Goal: Task Accomplishment & Management: Use online tool/utility

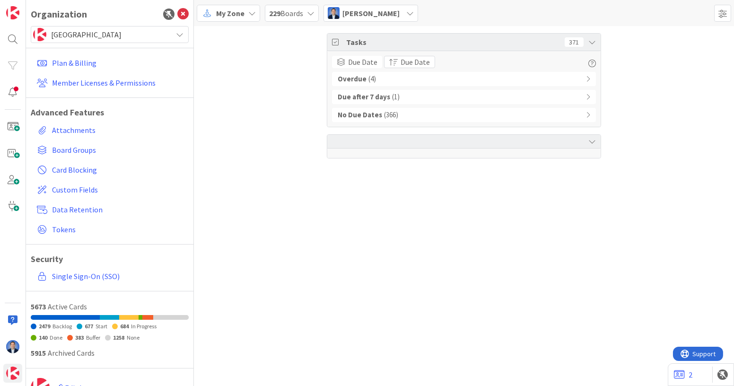
click at [233, 21] on div "My Zone" at bounding box center [228, 13] width 63 height 17
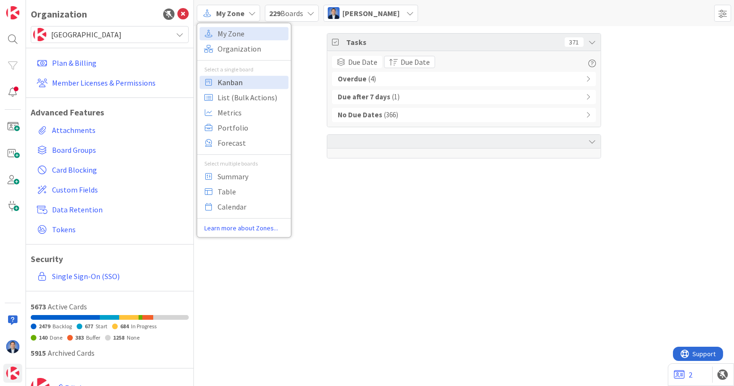
click at [242, 80] on span "Kanban" at bounding box center [251, 82] width 68 height 14
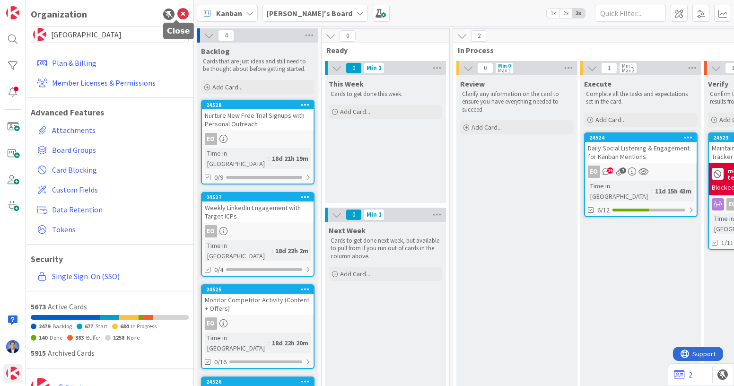
click at [178, 14] on icon at bounding box center [182, 14] width 11 height 11
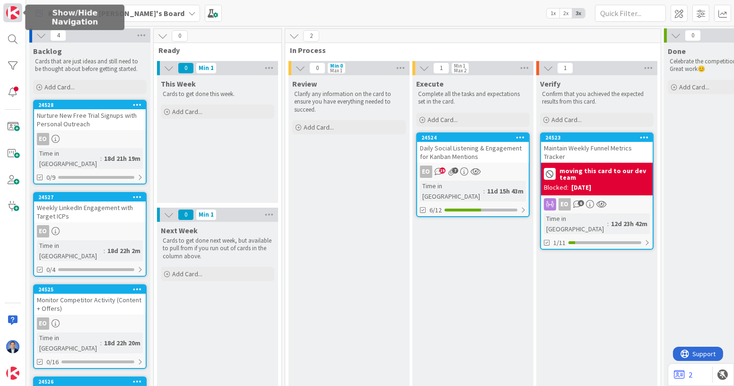
click at [17, 16] on img at bounding box center [12, 12] width 13 height 13
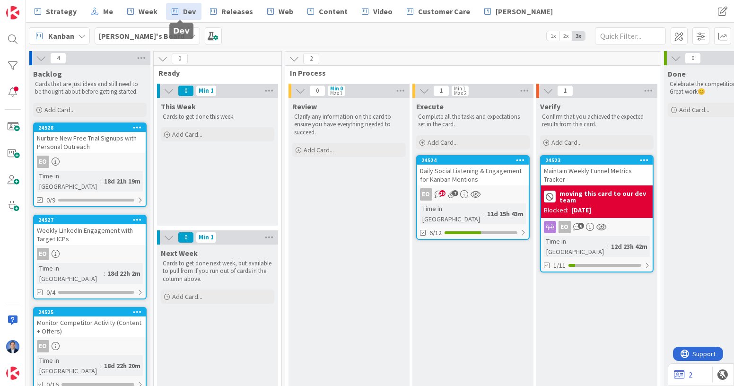
click at [188, 13] on span "Dev" at bounding box center [189, 11] width 13 height 11
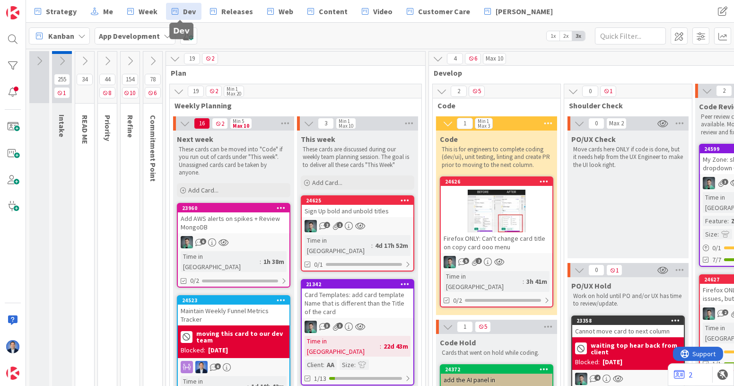
click at [129, 61] on icon at bounding box center [130, 61] width 10 height 10
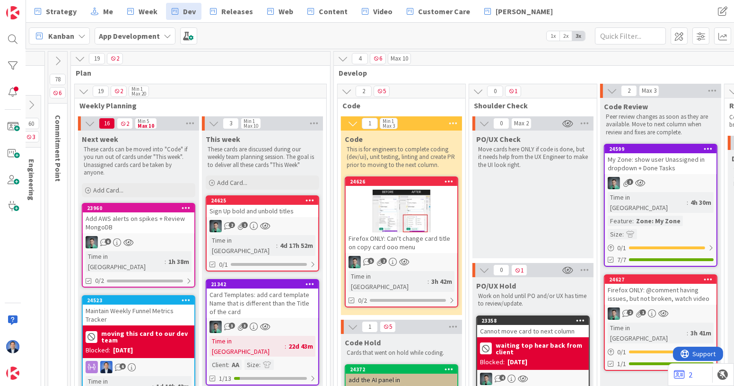
scroll to position [0, 682]
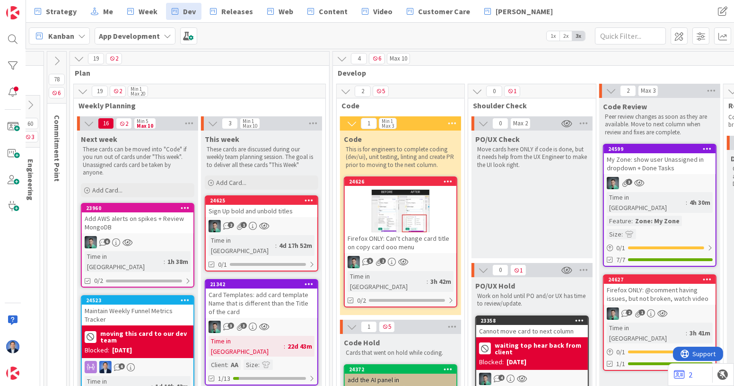
click at [655, 163] on div "My Zone: show user Unassigned in dropdown + Done Tasks" at bounding box center [660, 163] width 112 height 21
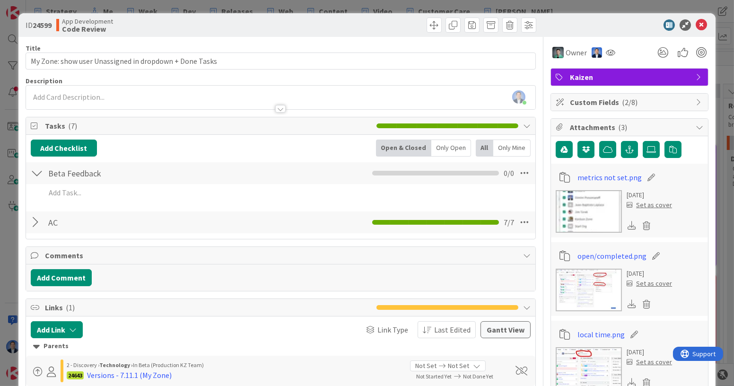
click at [690, 31] on div "ID 24599 App Development Code Review" at bounding box center [366, 25] width 697 height 24
click at [695, 28] on icon at bounding box center [700, 24] width 11 height 11
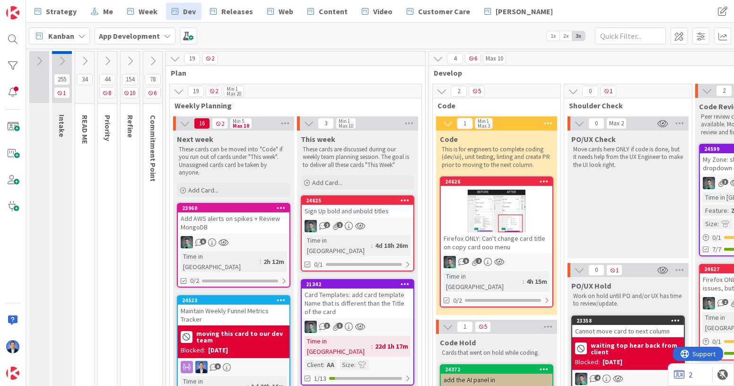
click at [545, 17] on div "Strategy Me Week Dev Releases Web Content Video Customer Care [PERSON_NAME]" at bounding box center [330, 11] width 603 height 17
